Goal: Information Seeking & Learning: Learn about a topic

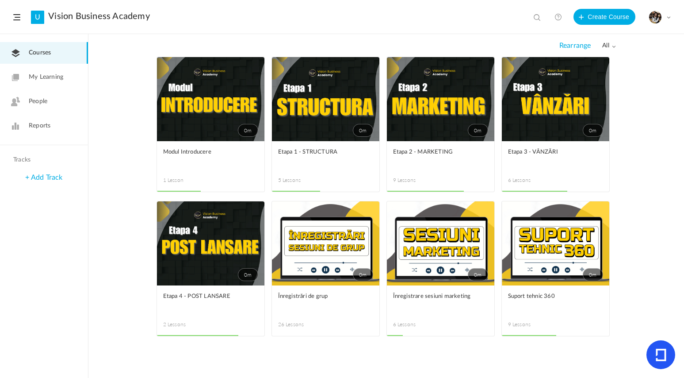
click at [299, 357] on div "0m Edit Delete Move to draft Remove Progress Modul Introducere 1 Lesson This co…" at bounding box center [386, 217] width 596 height 321
click at [455, 115] on link "0m" at bounding box center [440, 99] width 107 height 84
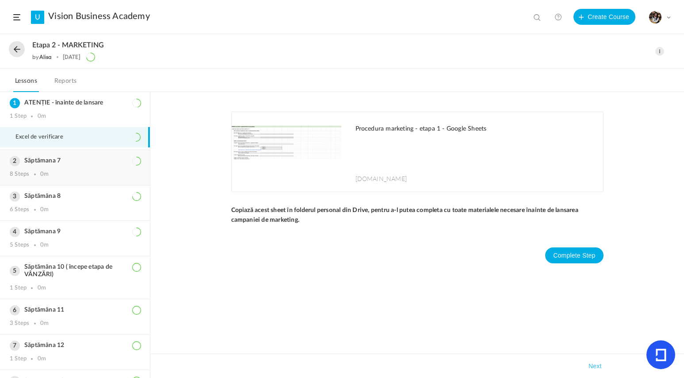
click at [64, 157] on div "Săptămana 7 8 Steps 0m" at bounding box center [75, 167] width 150 height 35
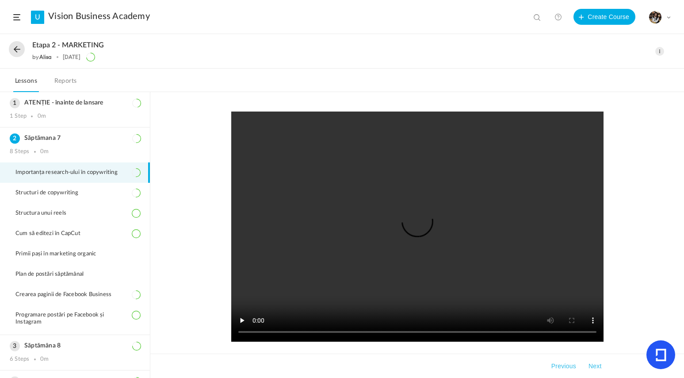
scroll to position [51, 0]
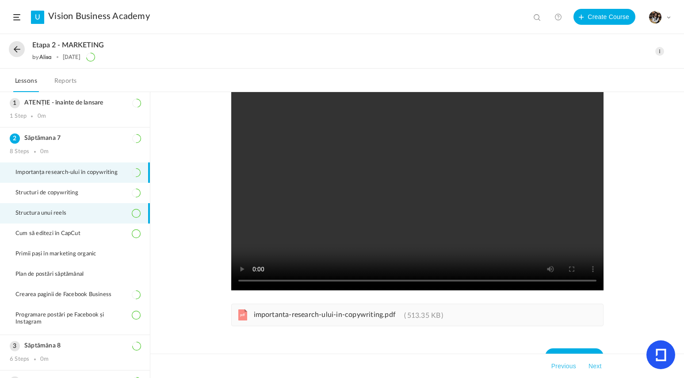
click at [55, 223] on li "Structura unui reels" at bounding box center [75, 213] width 150 height 20
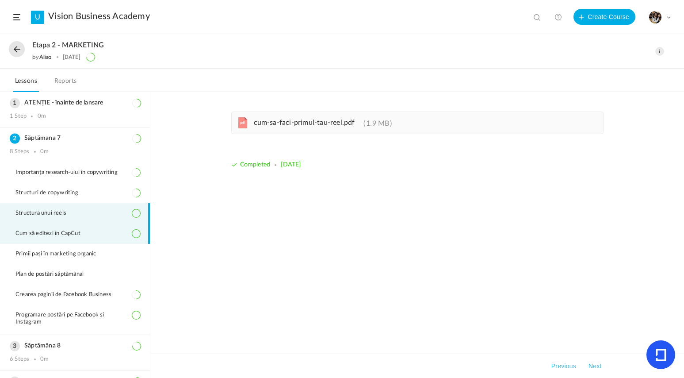
click at [75, 229] on li "Cum să editezi în CapCut" at bounding box center [75, 233] width 150 height 20
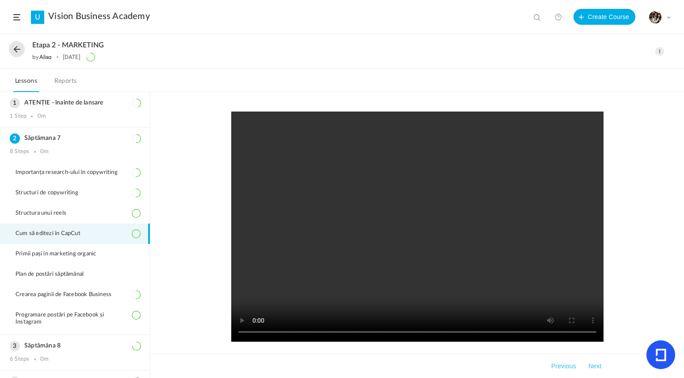
click at [430, 226] on video at bounding box center [417, 226] width 372 height 230
click at [369, 219] on video at bounding box center [417, 226] width 372 height 230
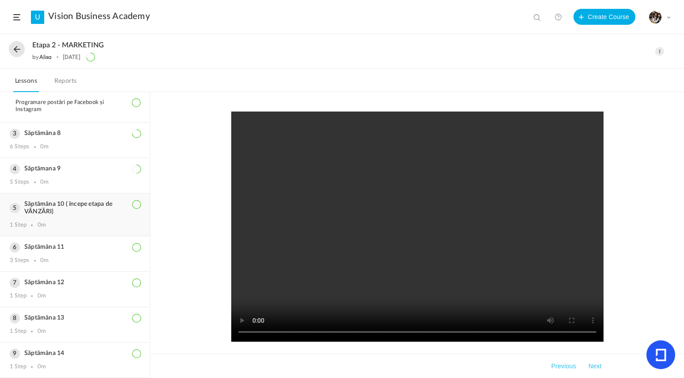
click at [53, 200] on h3 "Săptămâna 10 ( începe etapa de VÂNZĂRI)" at bounding box center [75, 207] width 131 height 15
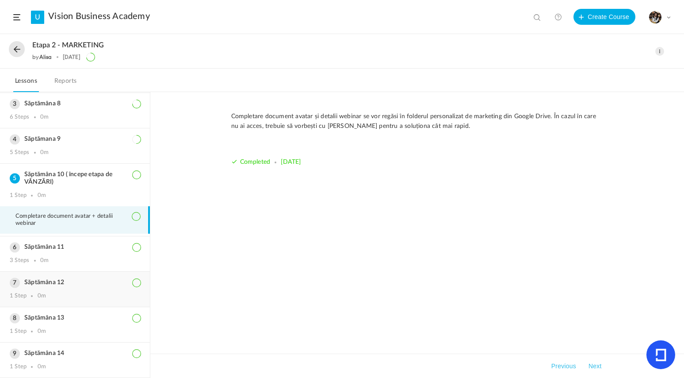
click at [59, 283] on div "Săptămâna 12 1 Step 0m" at bounding box center [75, 289] width 150 height 35
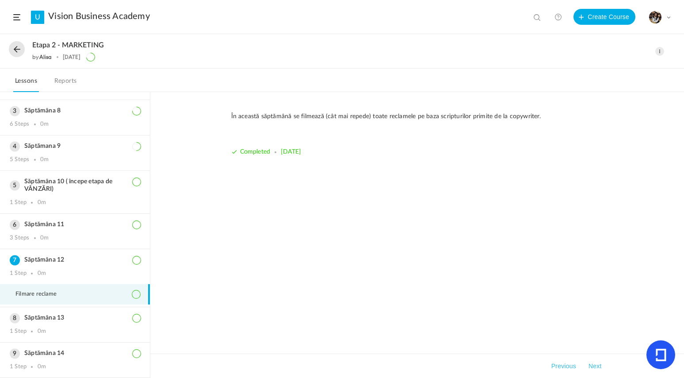
click at [18, 54] on button at bounding box center [17, 49] width 16 height 16
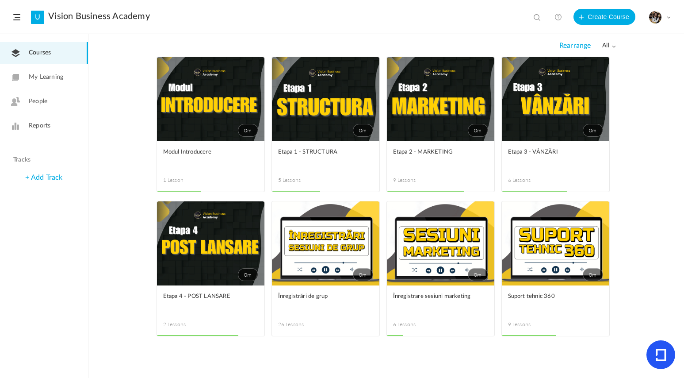
click at [553, 259] on link "0m" at bounding box center [555, 243] width 107 height 84
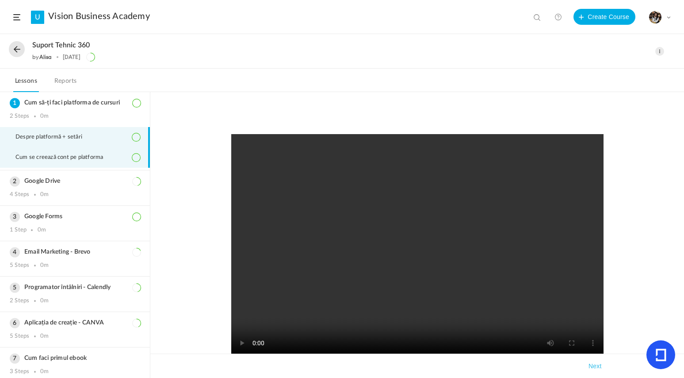
click at [72, 152] on li "Cum se creează cont pe platforma" at bounding box center [75, 157] width 150 height 20
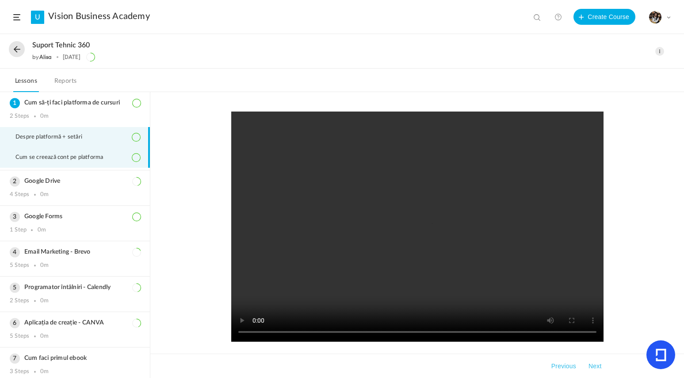
click at [61, 135] on span "Despre platformă + setări" at bounding box center [54, 137] width 78 height 7
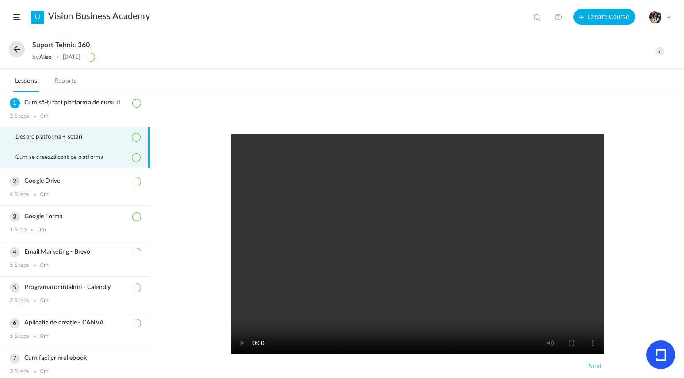
click at [69, 159] on span "Cum se creează cont pe platforma" at bounding box center [64, 157] width 99 height 7
